Goal: Transaction & Acquisition: Purchase product/service

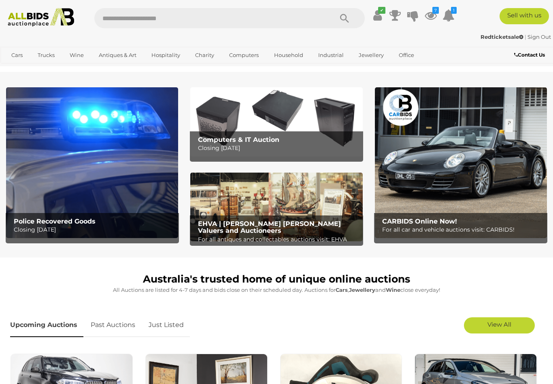
click at [439, 13] on icon "7" at bounding box center [435, 10] width 6 height 7
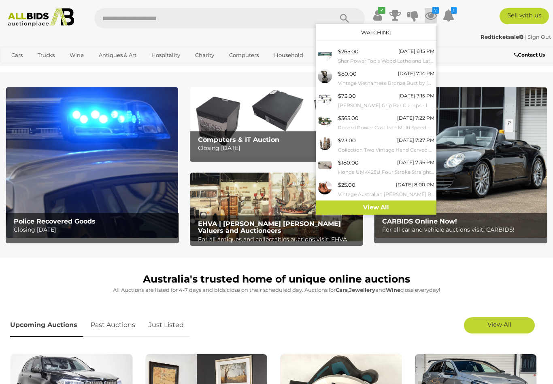
click at [398, 204] on link "View All" at bounding box center [376, 208] width 121 height 14
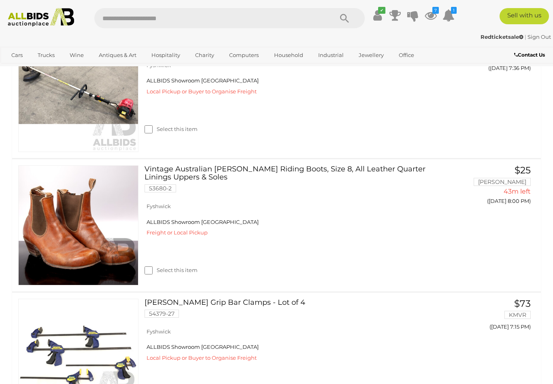
scroll to position [476, 0]
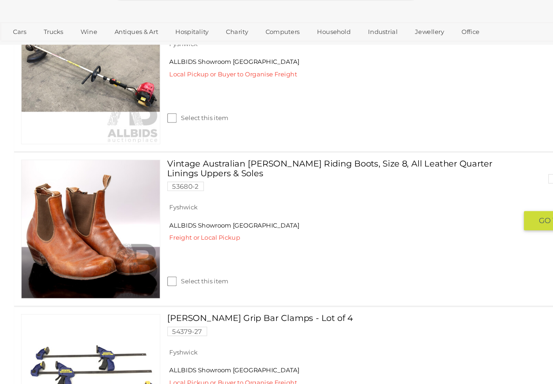
click at [459, 210] on button "GO TO BID PAGE" at bounding box center [492, 218] width 80 height 17
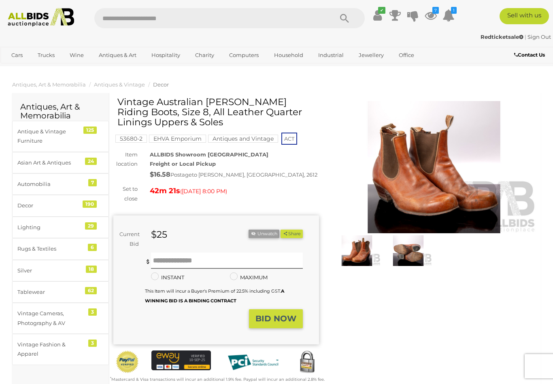
click at [410, 260] on img at bounding box center [407, 250] width 47 height 30
